Goal: Information Seeking & Learning: Learn about a topic

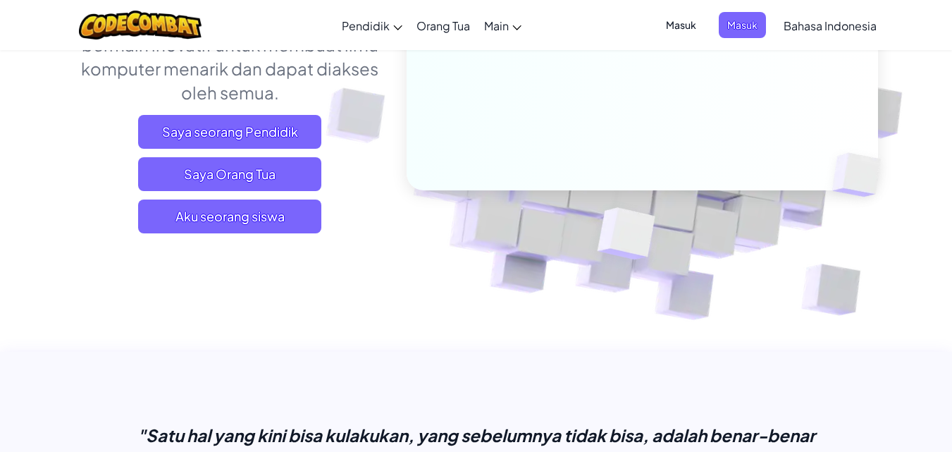
scroll to position [300, 0]
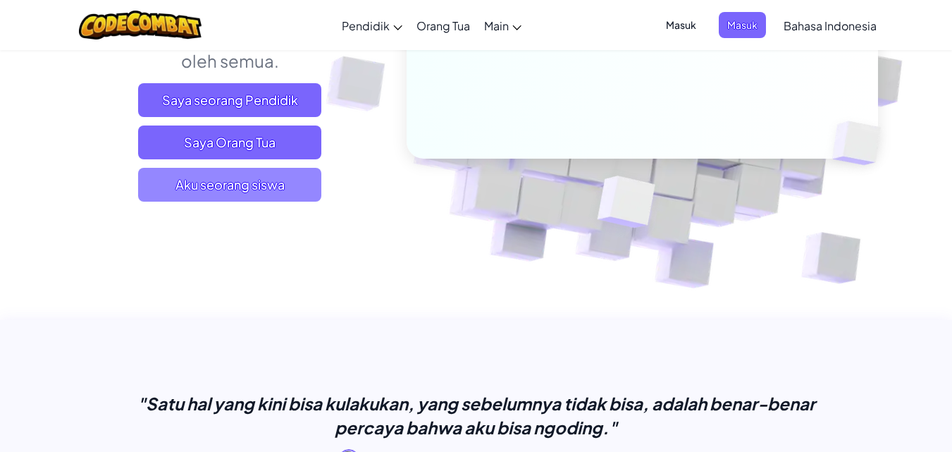
click at [241, 194] on span "Aku seorang siswa" at bounding box center [229, 185] width 183 height 34
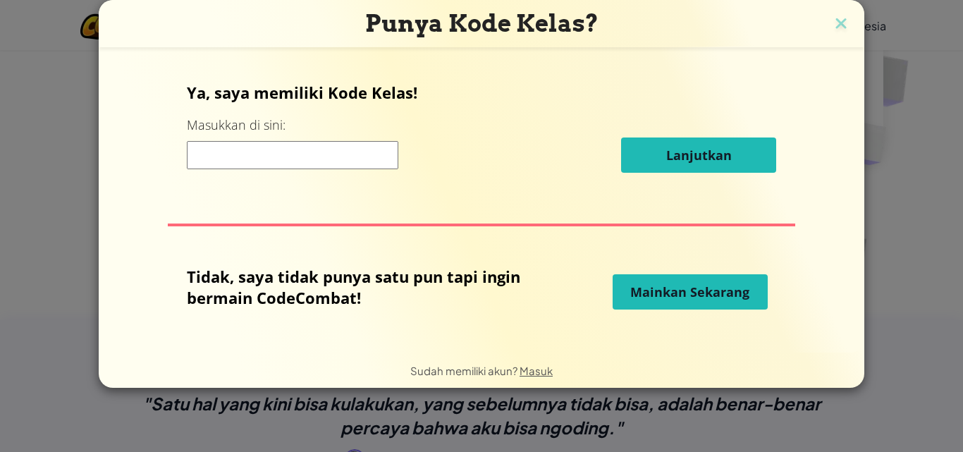
click at [843, 24] on img at bounding box center [841, 24] width 18 height 21
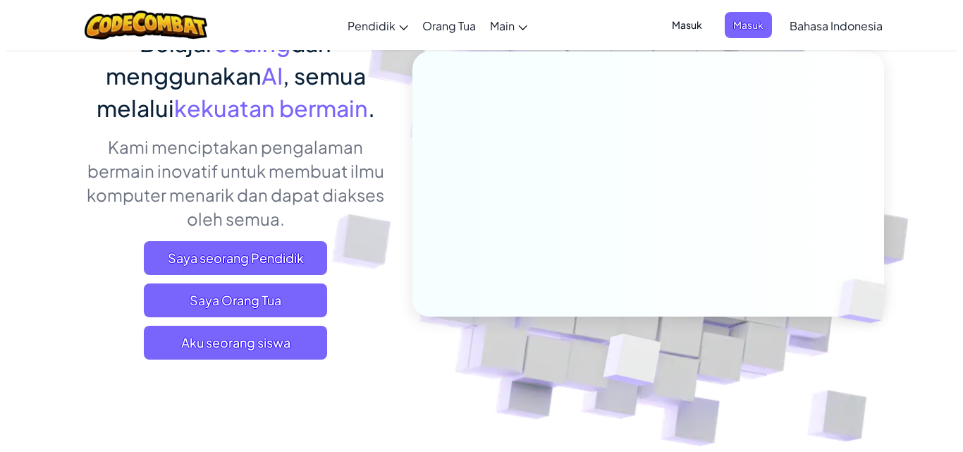
scroll to position [158, 0]
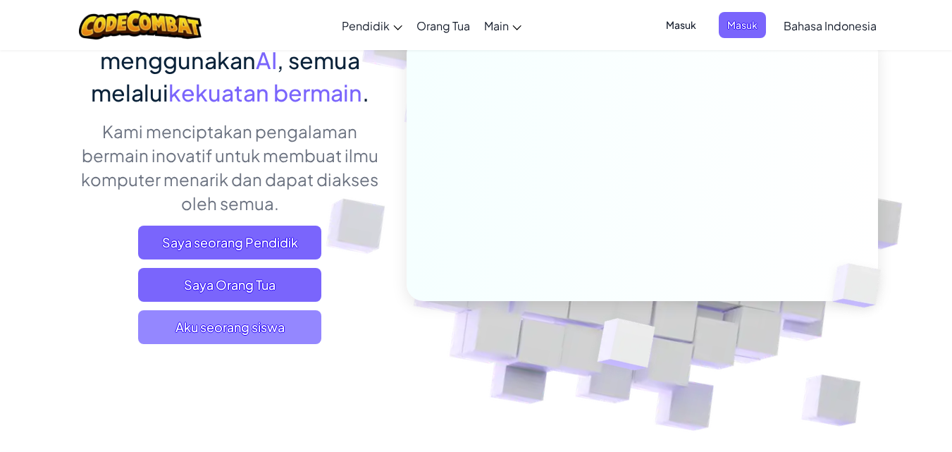
click at [255, 338] on span "Aku seorang siswa" at bounding box center [229, 327] width 183 height 34
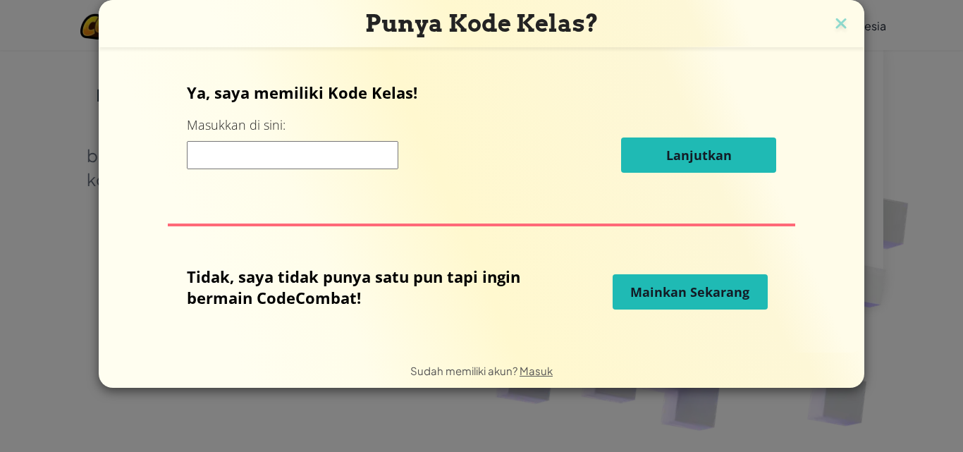
click at [692, 288] on span "Mainkan Sekarang" at bounding box center [689, 291] width 119 height 17
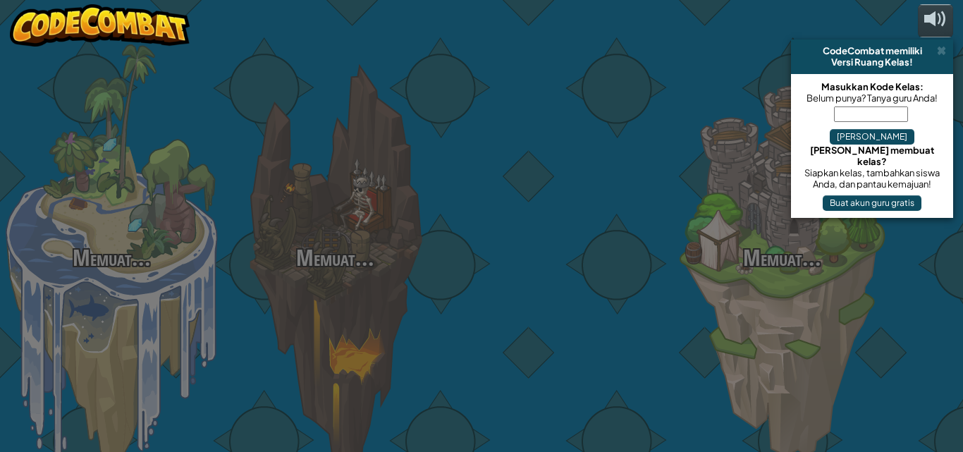
select select "id"
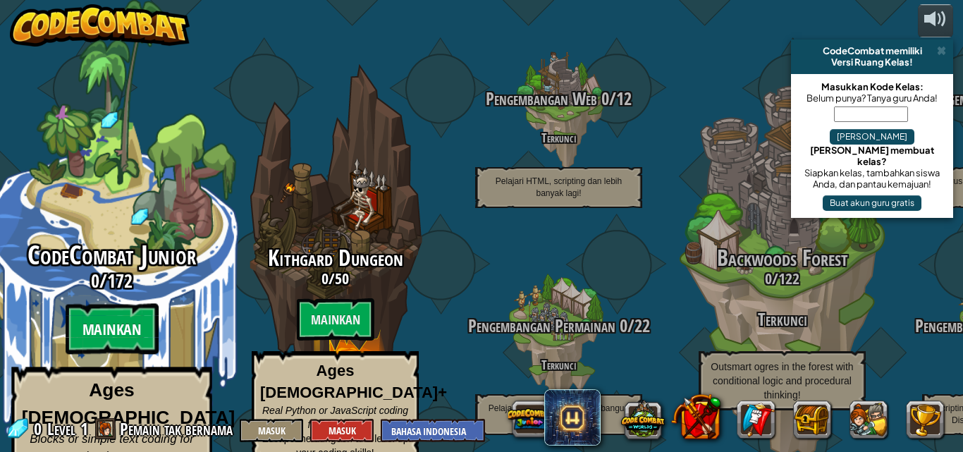
click at [148, 306] on btn "Mainkan" at bounding box center [111, 329] width 93 height 51
select select "id"
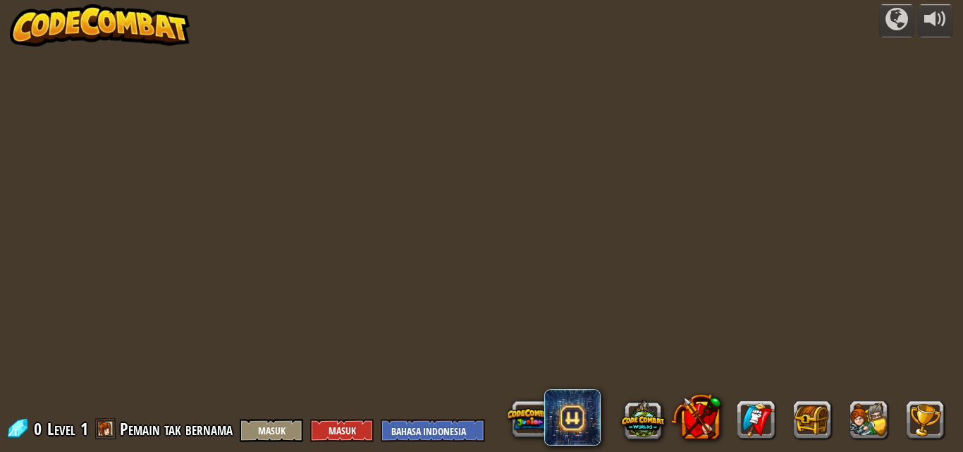
select select "id"
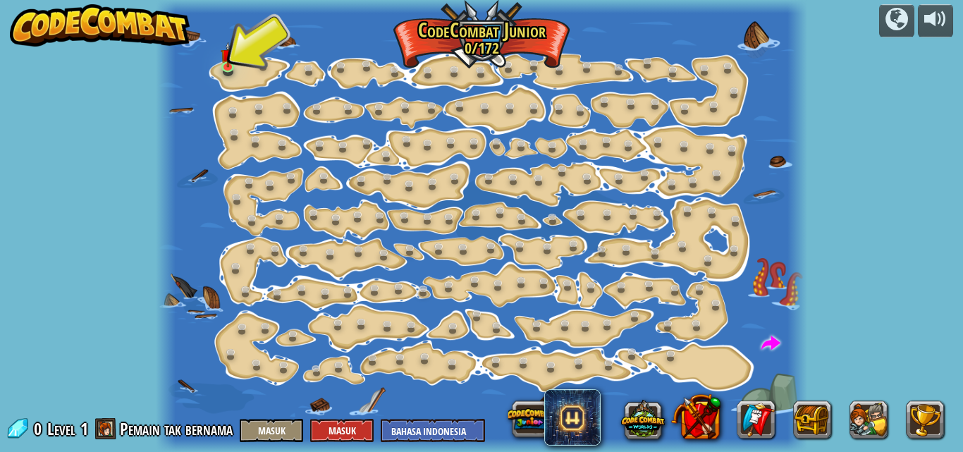
click at [254, 78] on div at bounding box center [481, 226] width 651 height 452
click at [250, 68] on div at bounding box center [481, 226] width 651 height 452
click at [228, 66] on link at bounding box center [230, 67] width 28 height 28
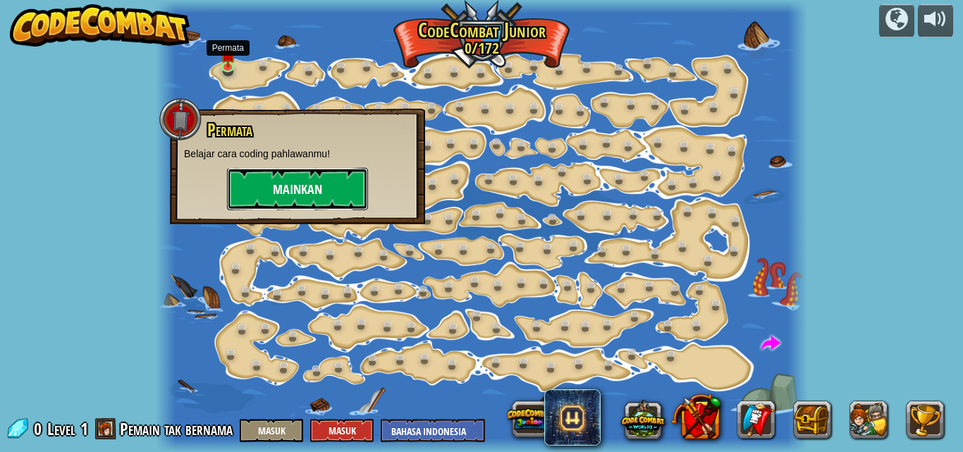
click at [247, 190] on button "Mainkan" at bounding box center [297, 189] width 141 height 42
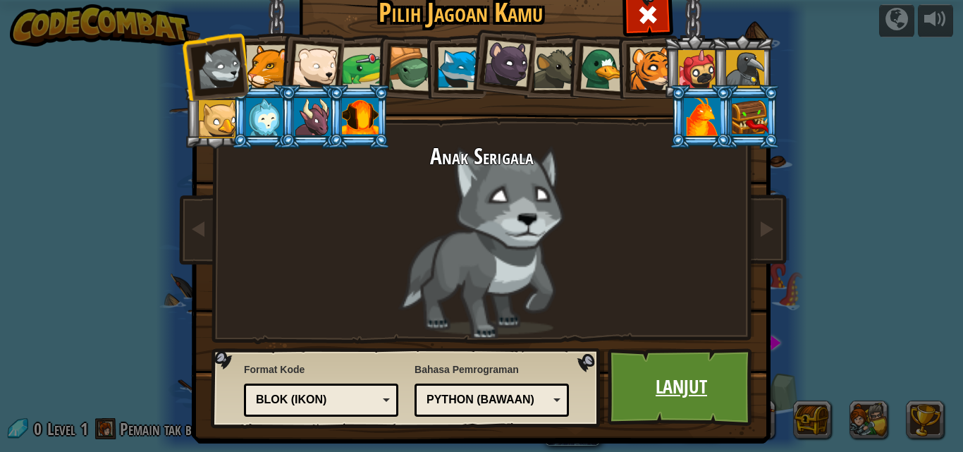
click at [637, 389] on link "Lanjut" at bounding box center [681, 387] width 147 height 78
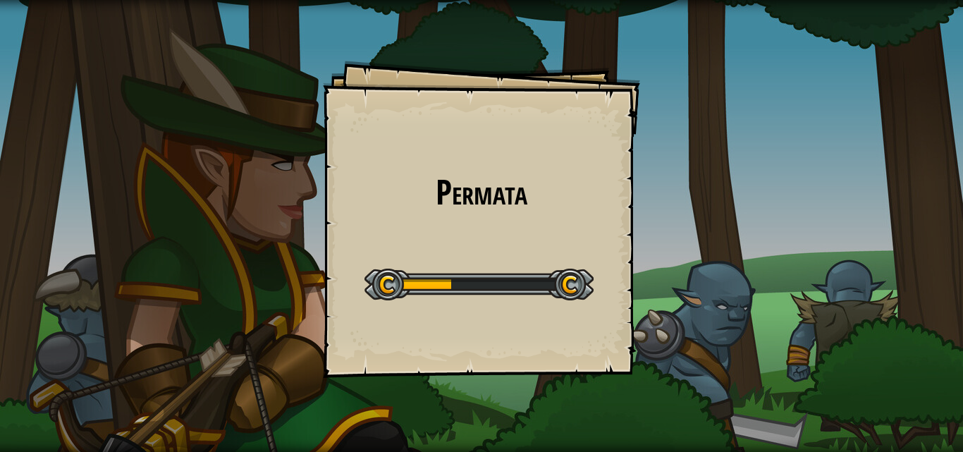
click at [931, 320] on div "Permata Goals Start Level Kesalahan memuat dari server. Coba segarkan halaman. …" at bounding box center [481, 226] width 963 height 452
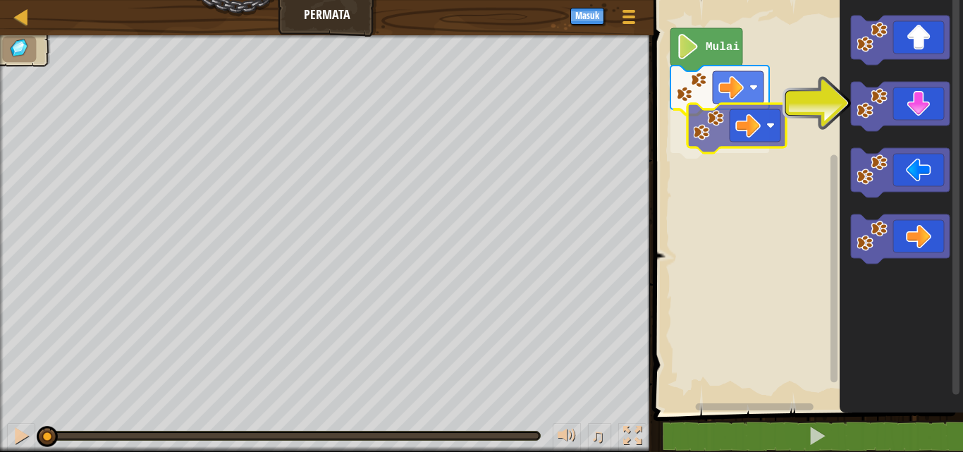
click at [723, 133] on div "Mulai" at bounding box center [806, 202] width 314 height 419
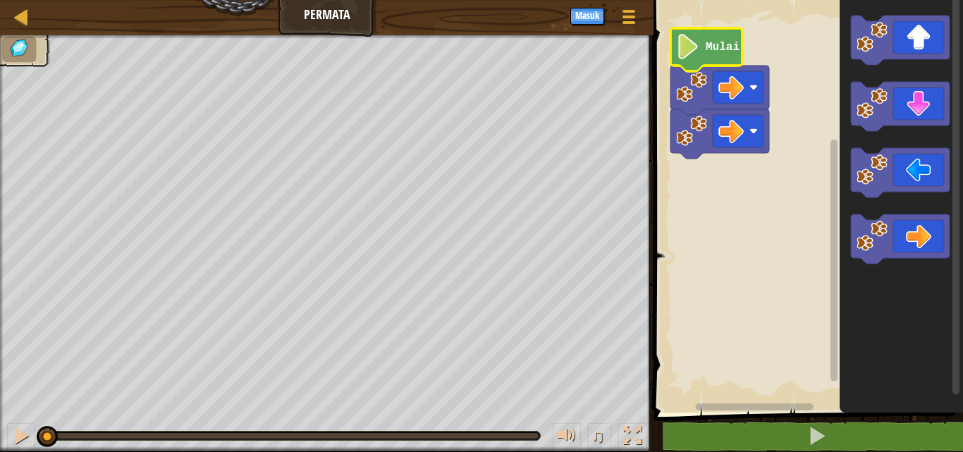
click at [717, 48] on text "Mulai" at bounding box center [723, 47] width 34 height 13
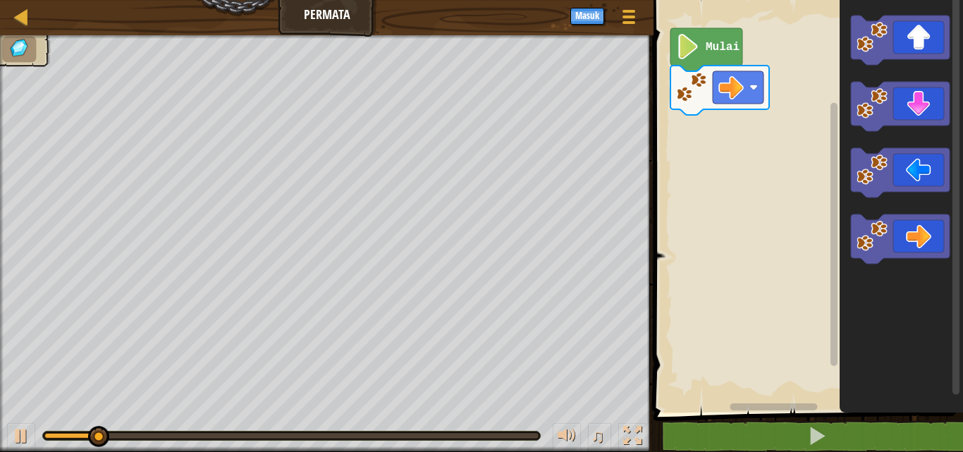
click at [696, 62] on icon "Ruang Kerja Blockly" at bounding box center [706, 49] width 72 height 43
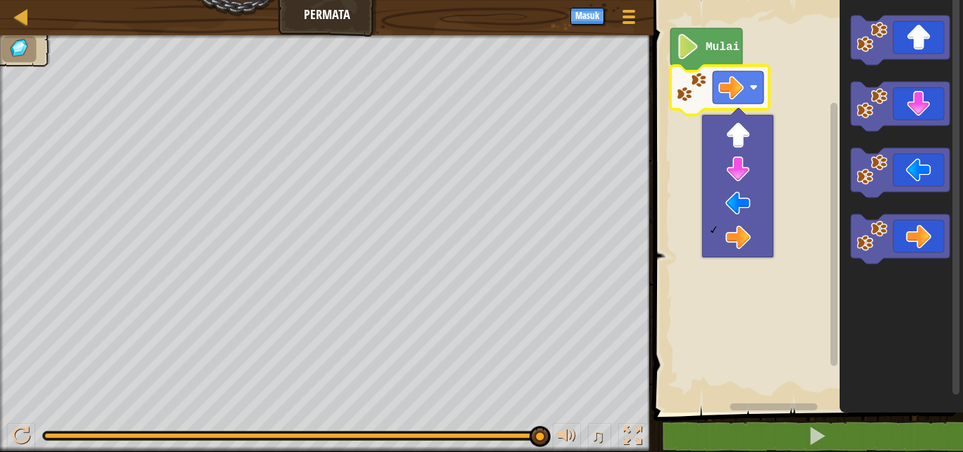
select select "id"
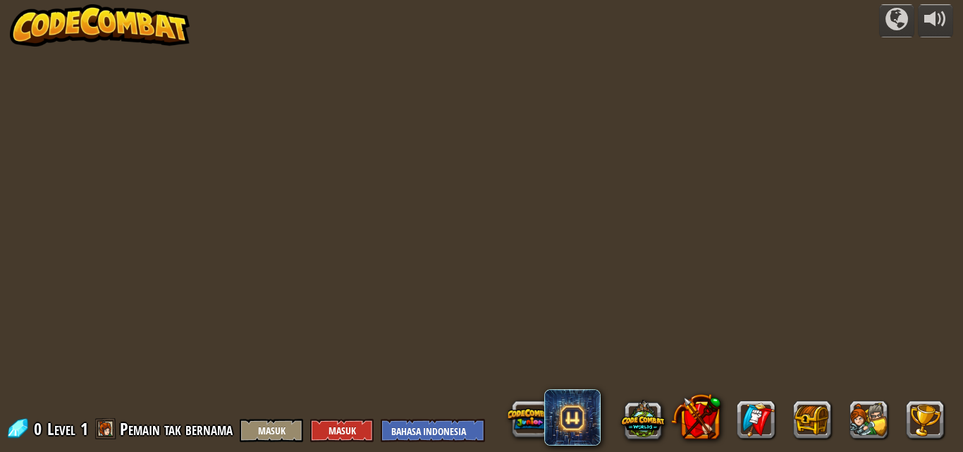
select select "id"
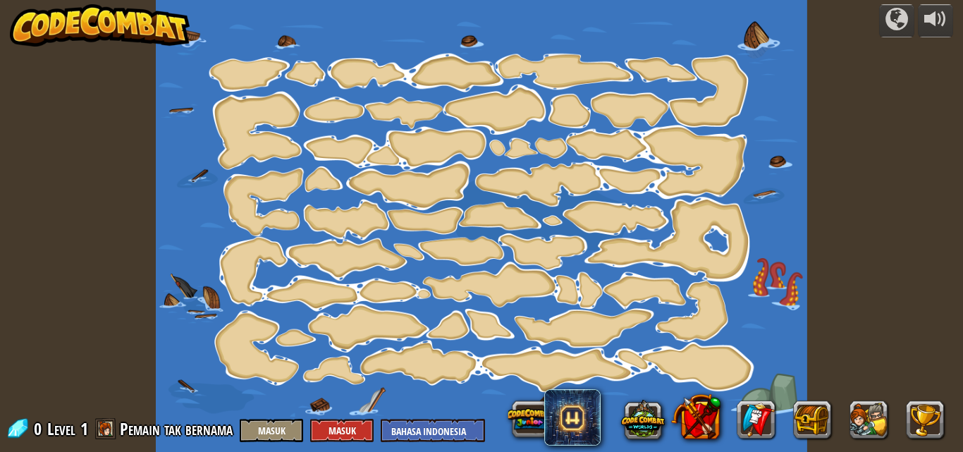
select select "id"
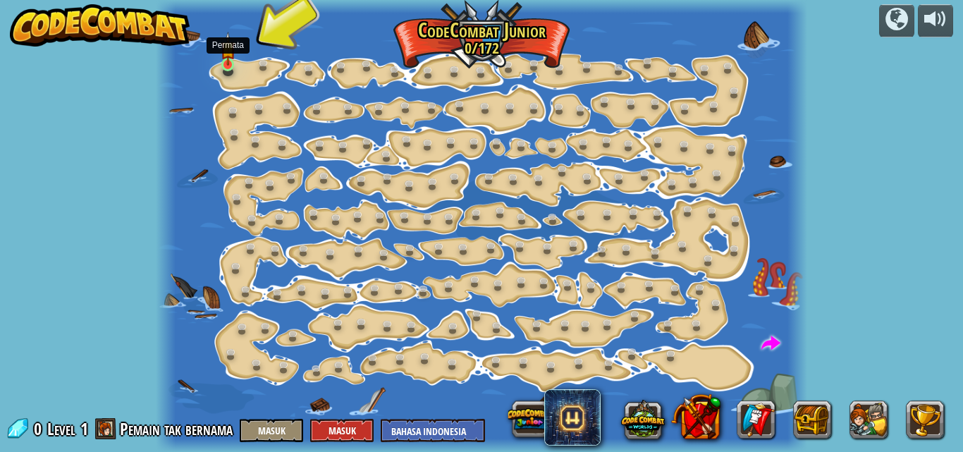
click at [231, 63] on img at bounding box center [228, 49] width 15 height 35
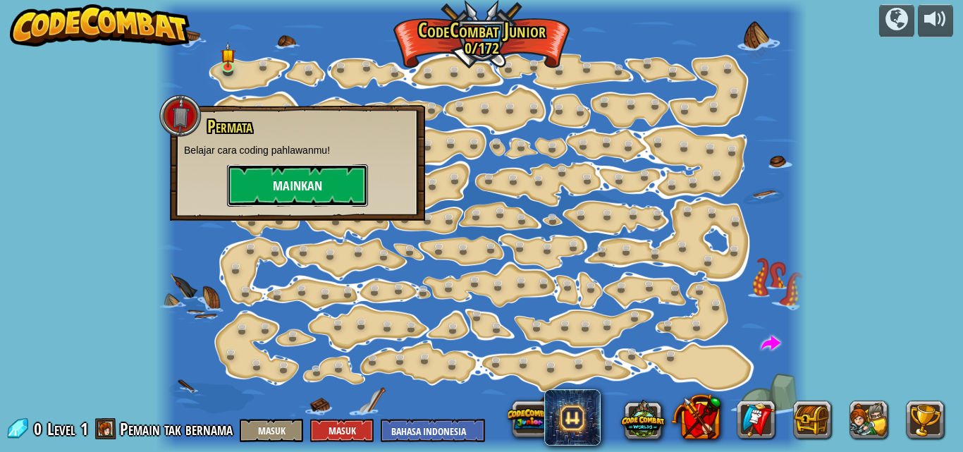
click at [278, 185] on button "Mainkan" at bounding box center [297, 185] width 141 height 42
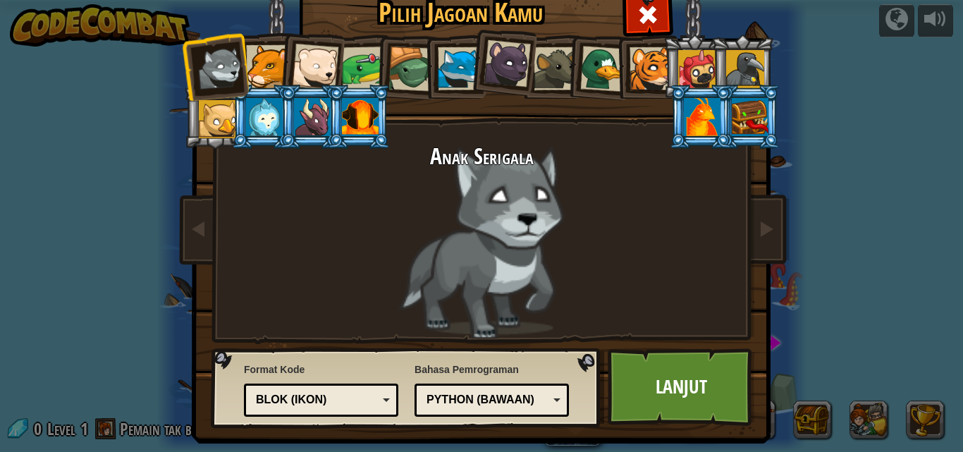
click at [303, 109] on div at bounding box center [312, 117] width 37 height 38
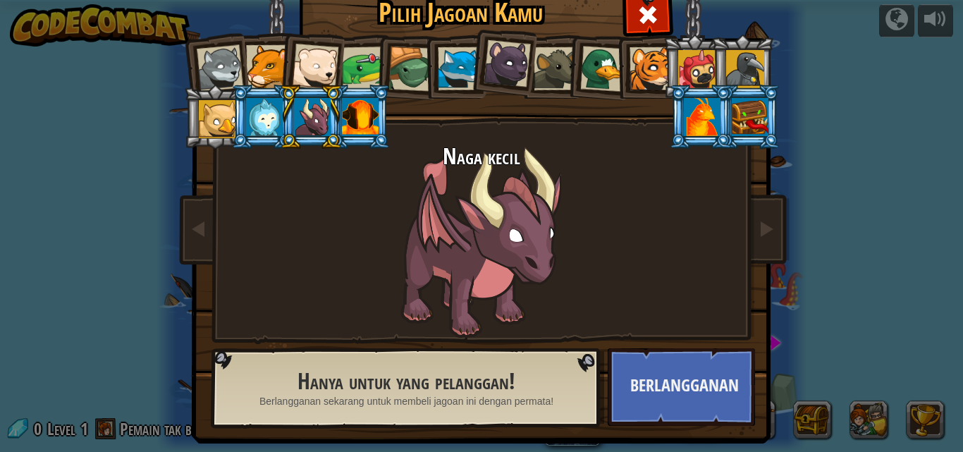
click at [259, 118] on div at bounding box center [264, 117] width 37 height 38
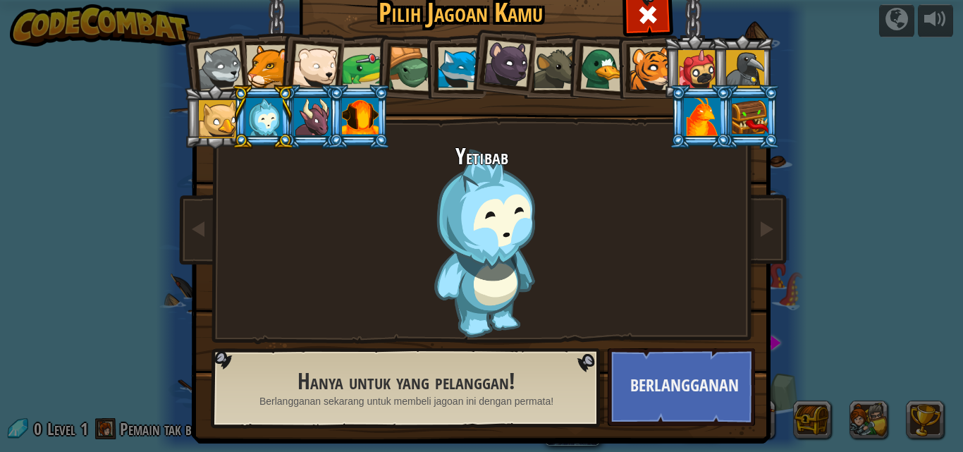
click at [313, 68] on div at bounding box center [315, 67] width 47 height 47
